Goal: Find specific page/section: Find specific page/section

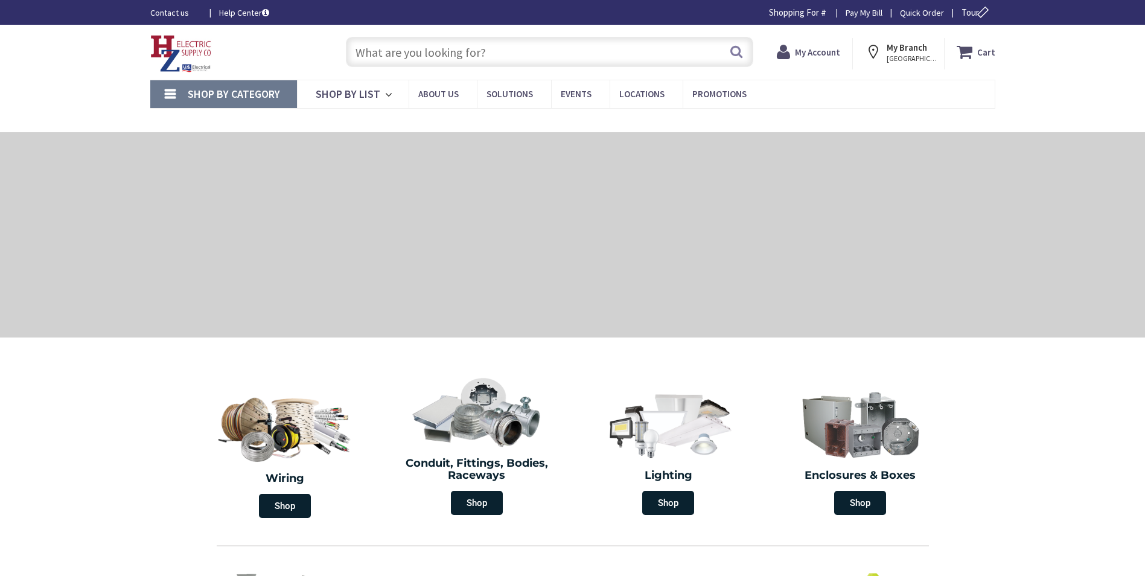
type input "[PERSON_NAME], Schenectady, [GEOGRAPHIC_DATA], [GEOGRAPHIC_DATA]"
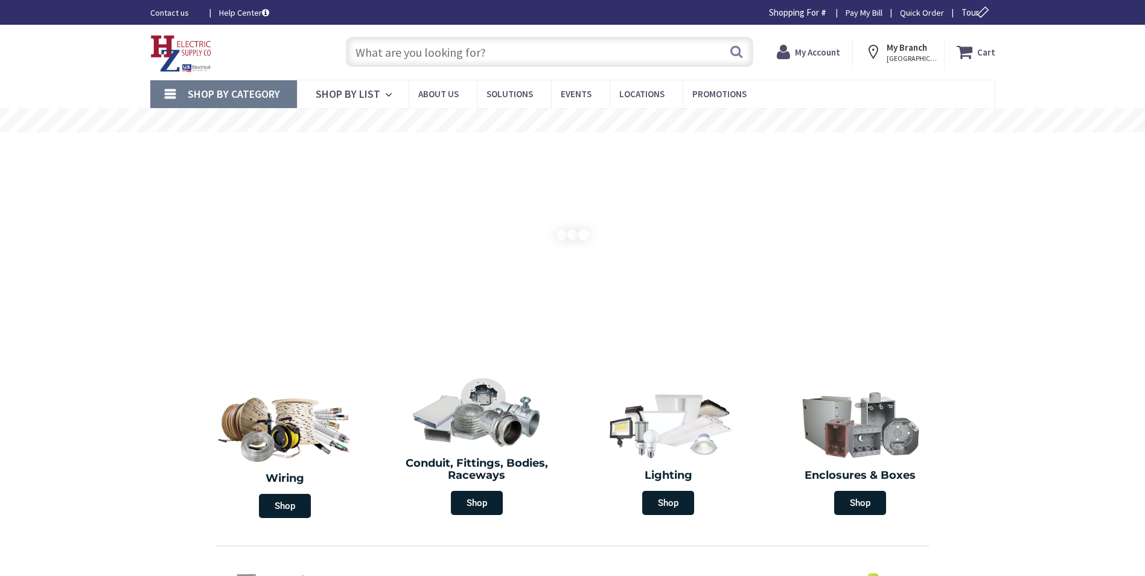
click at [393, 52] on input "text" at bounding box center [550, 52] width 408 height 30
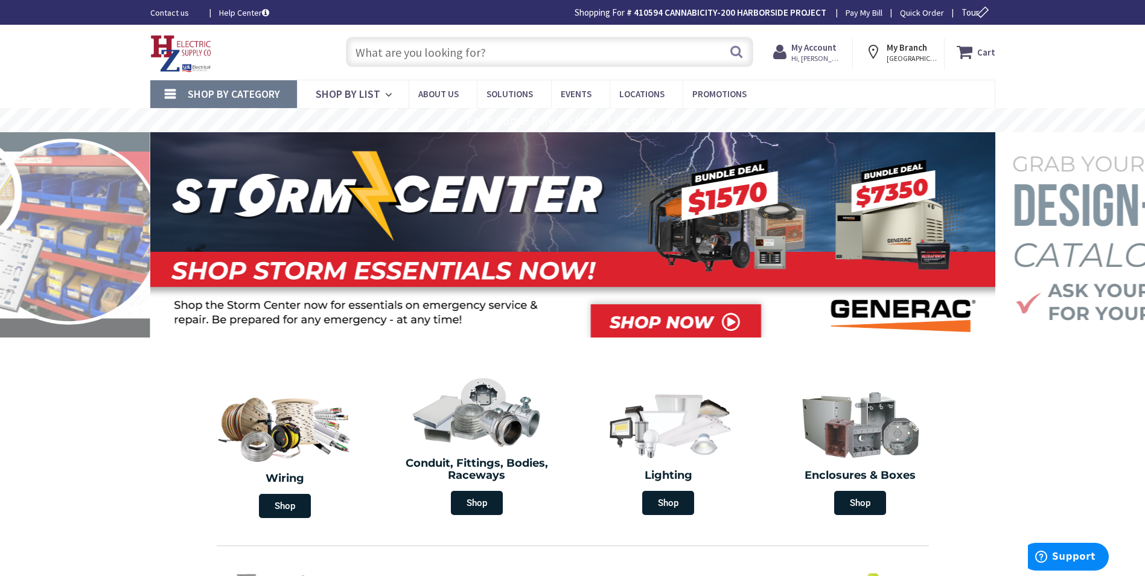
paste input "(2) 4 11/16""
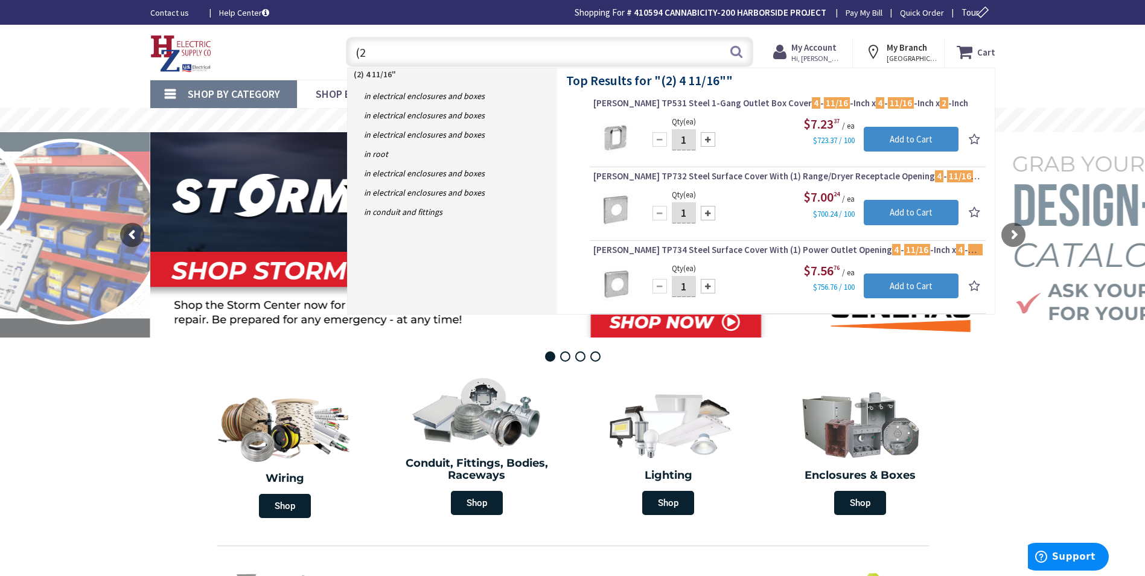
type input "("
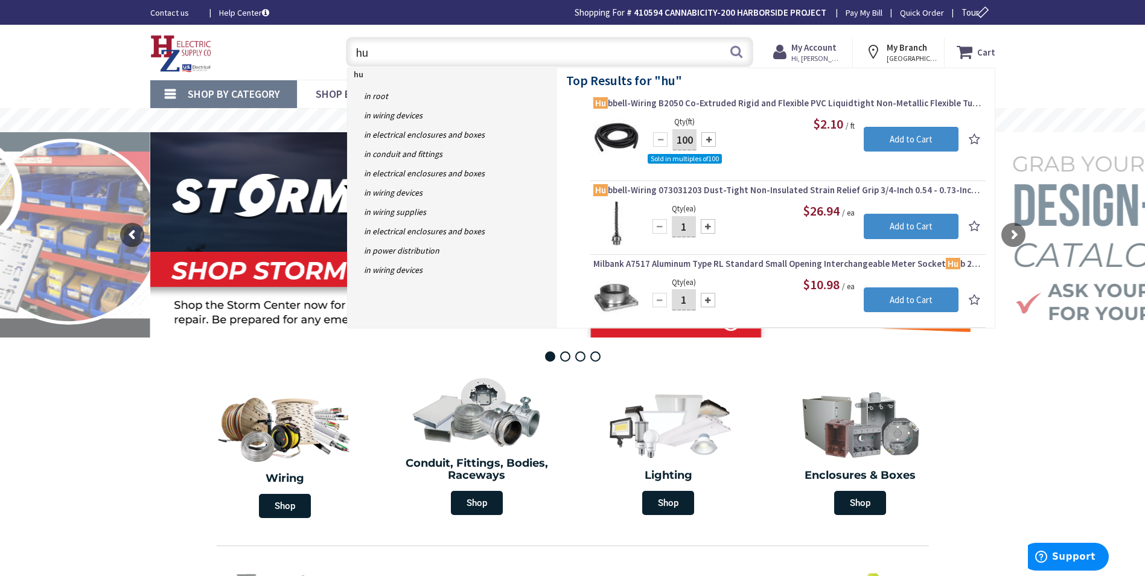
type input "h"
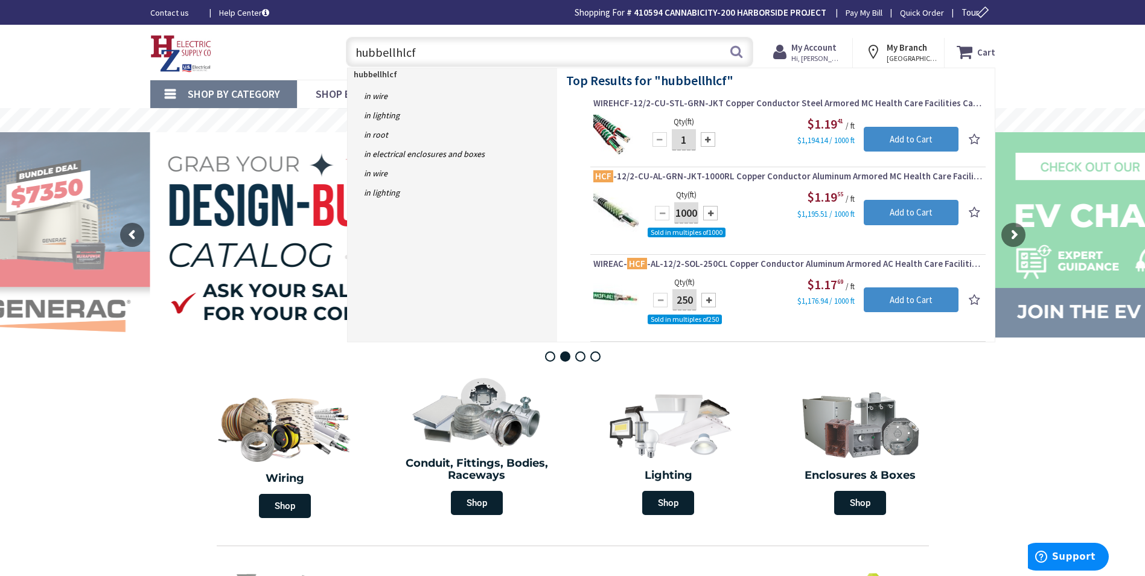
type input "[PERSON_NAME] hlcf"
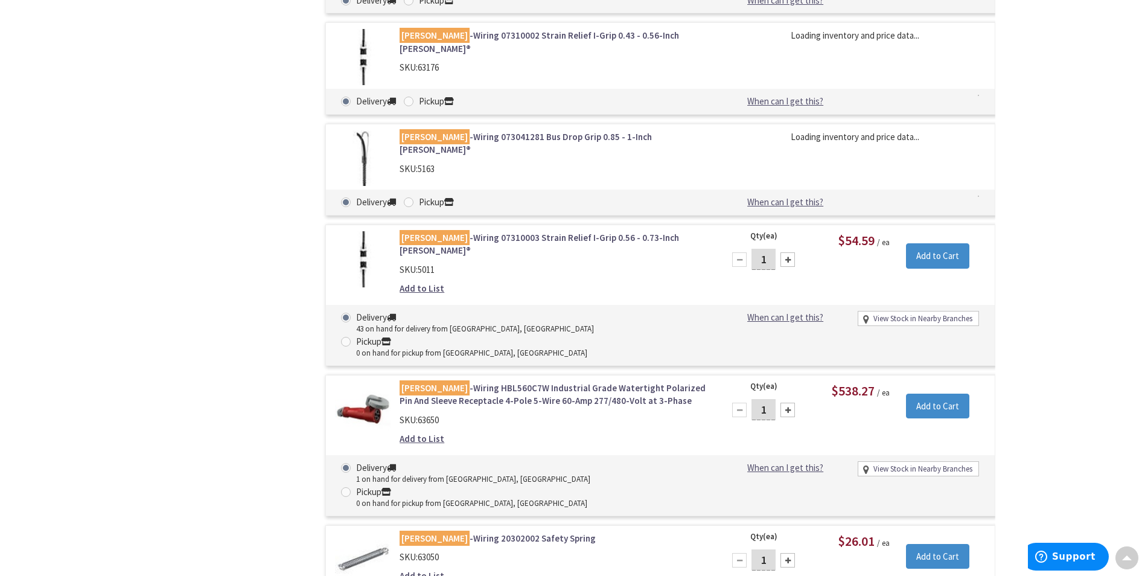
scroll to position [2779, 0]
